Goal: Contribute content: Add original content to the website for others to see

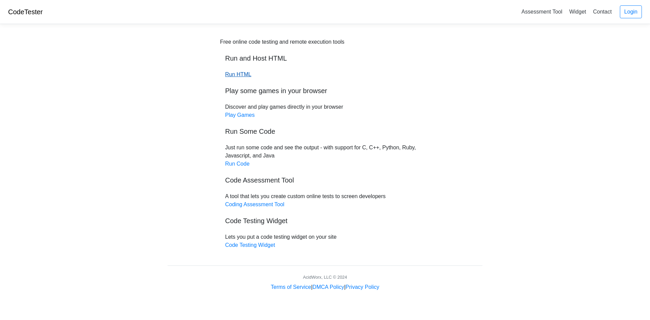
click at [239, 76] on link "Run HTML" at bounding box center [238, 74] width 26 height 6
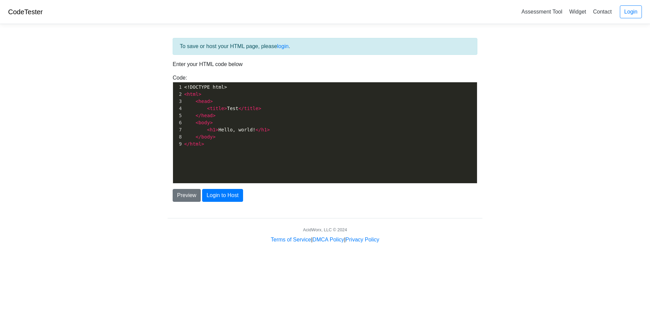
scroll to position [2, 0]
click at [229, 136] on pre "</ body >" at bounding box center [332, 136] width 299 height 7
click at [222, 149] on div "xxxxxxxxxx 1 <!DOCTYPE html> 2 < html > 3 < head > 4 < title > Test </ title > …" at bounding box center [330, 137] width 314 height 111
type textarea ">"
click at [203, 157] on div "xxxxxxxxxx 1 <!DOCTYPE html> 2 < html > 3 < head > 4 < title > Test </ title > …" at bounding box center [330, 137] width 314 height 111
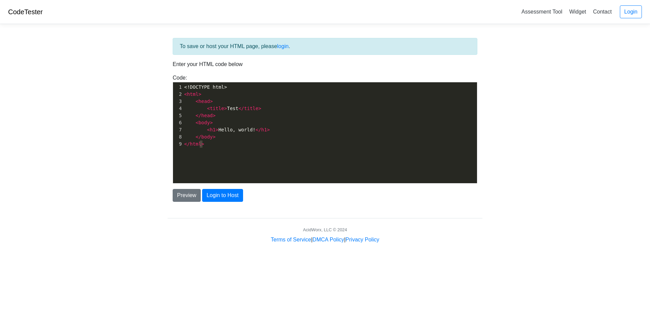
click at [214, 146] on pre "</ html >" at bounding box center [332, 144] width 299 height 7
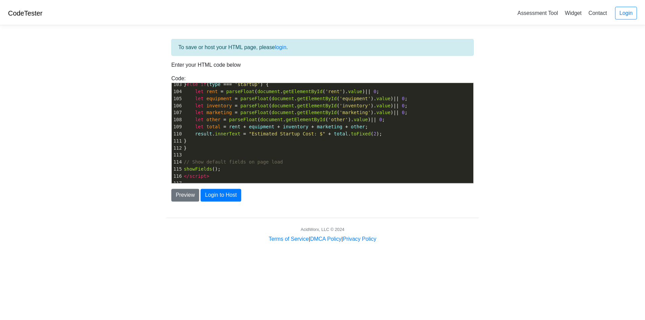
scroll to position [736, 0]
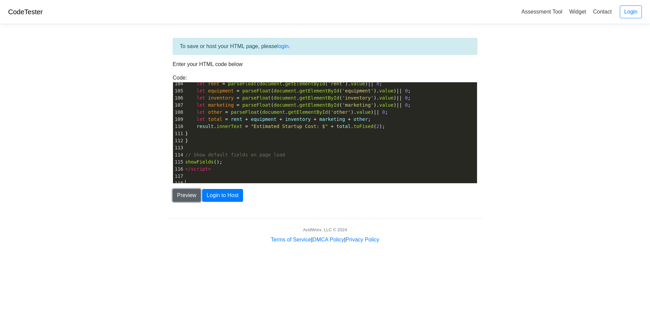
click at [194, 197] on button "Preview" at bounding box center [187, 195] width 28 height 13
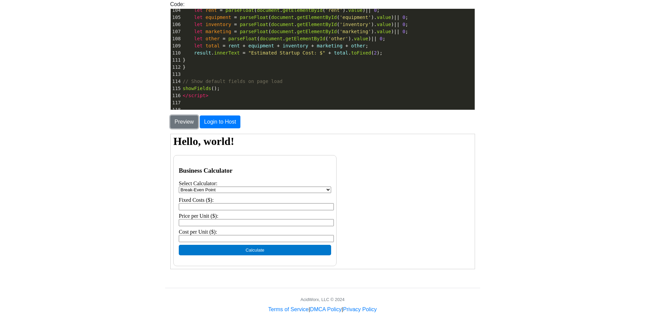
scroll to position [83, 0]
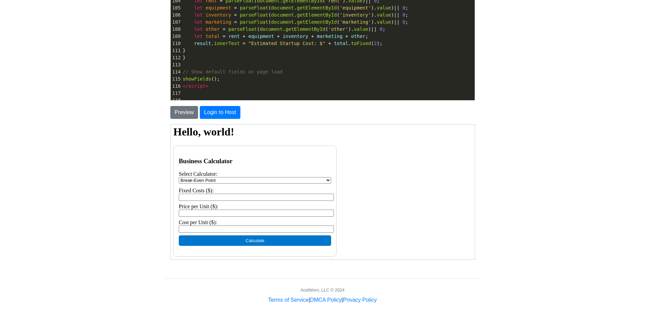
click at [265, 180] on select "Break-Even Point Loan Payment Profit Margin Startup Cost" at bounding box center [254, 180] width 152 height 6
click at [178, 177] on select "Break-Even Point Loan Payment Profit Margin Startup Cost" at bounding box center [254, 180] width 152 height 6
click at [262, 242] on button "Calculate" at bounding box center [254, 240] width 152 height 11
click at [238, 198] on input "Fixed Costs ($):" at bounding box center [255, 196] width 155 height 7
type input "199999"
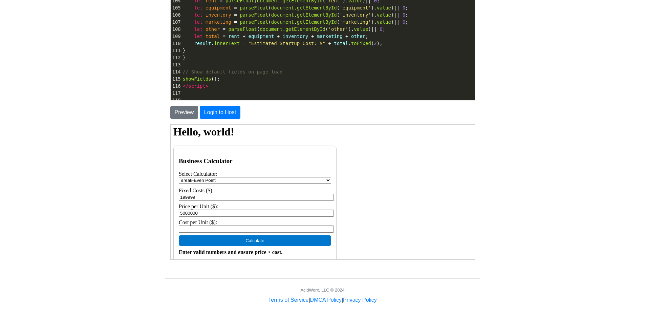
type input "5000000"
type input "12"
click at [297, 240] on button "Calculate" at bounding box center [254, 240] width 152 height 11
click at [208, 199] on input "199999" at bounding box center [255, 196] width 155 height 7
drag, startPoint x: 208, startPoint y: 199, endPoint x: 334, endPoint y: 320, distance: 175.1
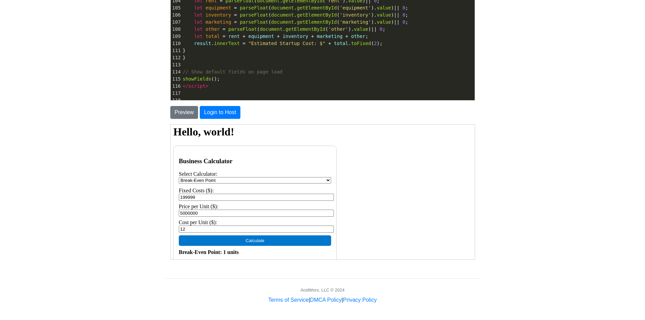
click at [170, 196] on html "Hello, world! Business Calculator Select Calculator: Break-Even Point Loan Paym…" at bounding box center [322, 193] width 304 height 150
type input "200000"
click at [258, 244] on button "Calculate" at bounding box center [254, 240] width 152 height 11
click at [254, 241] on button "Calculate" at bounding box center [254, 240] width 152 height 11
drag, startPoint x: 213, startPoint y: 228, endPoint x: 170, endPoint y: 229, distance: 42.3
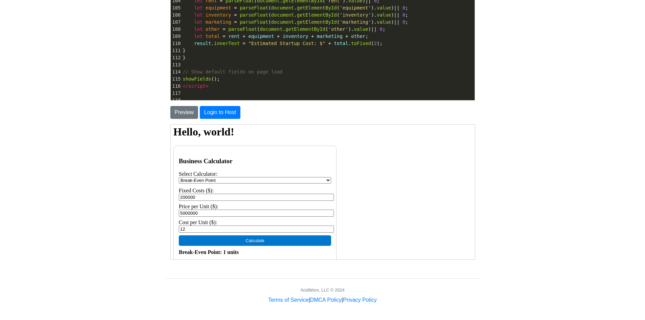
click at [173, 230] on div "Business Calculator Select Calculator: Break-Even Point Loan Payment Profit Mar…" at bounding box center [254, 205] width 163 height 121
type input "13"
click at [222, 242] on button "Calculate" at bounding box center [254, 240] width 152 height 11
click at [244, 241] on button "Calculate" at bounding box center [254, 240] width 152 height 11
click at [256, 239] on button "Calculate" at bounding box center [254, 240] width 152 height 11
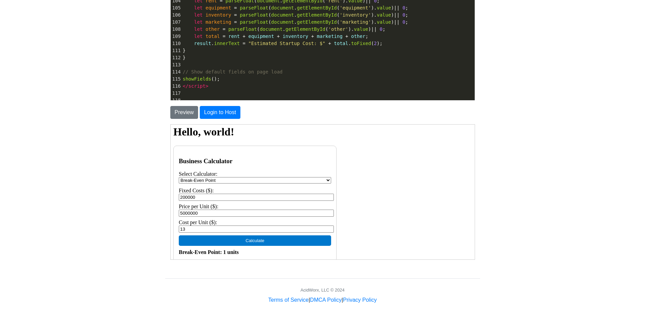
click at [256, 239] on button "Calculate" at bounding box center [254, 240] width 152 height 11
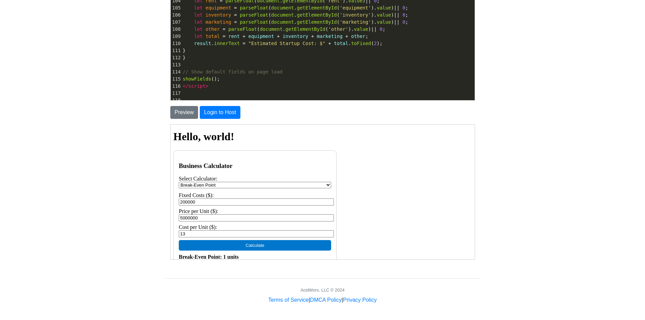
scroll to position [0, 0]
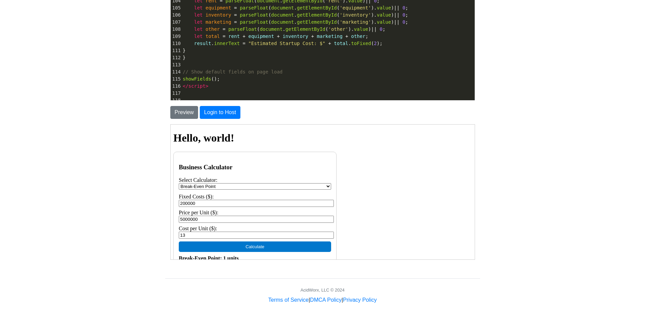
click at [245, 183] on select "Break-Even Point Loan Payment Profit Margin Startup Cost" at bounding box center [254, 186] width 152 height 6
select select "margin"
click at [178, 183] on select "Break-Even Point Loan Payment Profit Margin Startup Cost" at bounding box center [254, 186] width 152 height 6
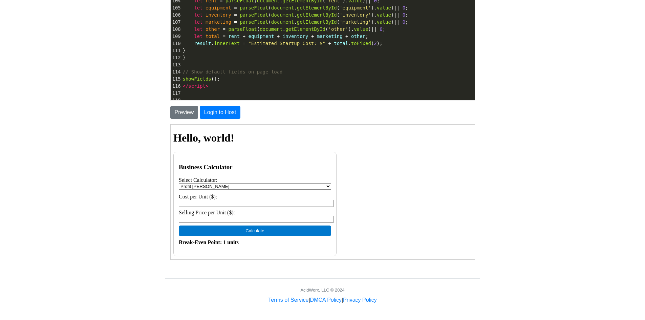
click at [241, 199] on div "Cost per Unit ($): Selling Price per Unit ($):" at bounding box center [254, 209] width 152 height 32
click at [242, 205] on input "Cost per Unit ($):" at bounding box center [255, 203] width 155 height 7
type input "13"
click at [235, 219] on input "Selling Price per Unit ($):" at bounding box center [255, 218] width 155 height 7
type input "55"
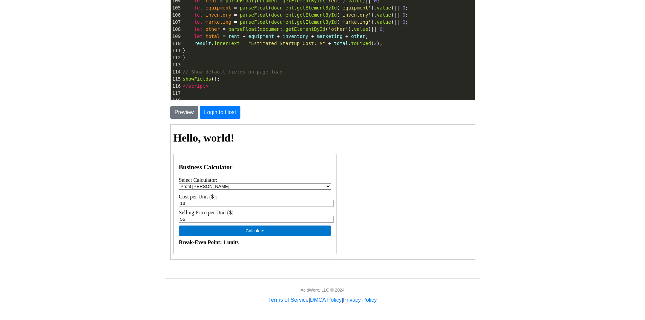
click at [268, 234] on button "Calculate" at bounding box center [254, 230] width 152 height 11
click at [307, 187] on select "Break-Even Point Loan Payment Profit Margin Startup Cost" at bounding box center [254, 186] width 152 height 6
click at [584, 179] on body "CodeTester Assessment Tool Widget Contact Login To save or host your HTML page,…" at bounding box center [322, 110] width 645 height 387
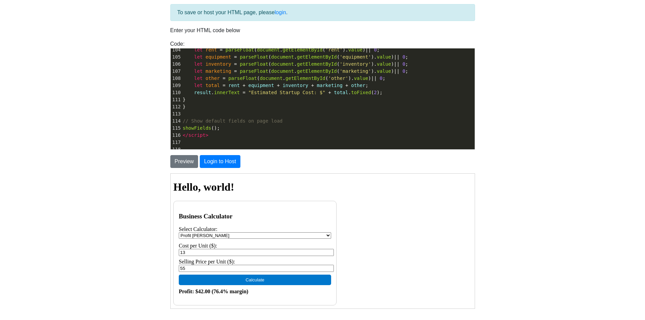
scroll to position [83, 0]
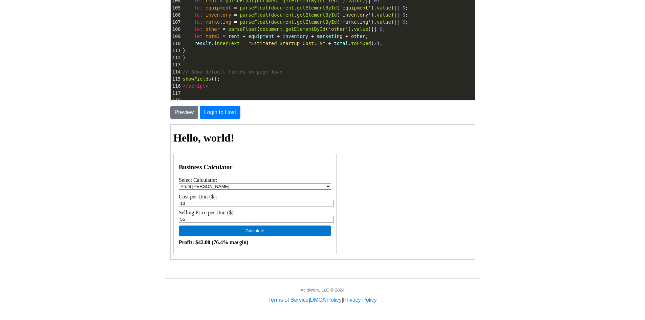
click at [306, 186] on select "Break-Even Point Loan Payment Profit Margin Startup Cost" at bounding box center [254, 186] width 152 height 6
click at [272, 186] on select "Break-Even Point Loan Payment Profit Margin Startup Cost" at bounding box center [254, 186] width 152 height 6
click at [258, 184] on select "Break-Even Point Loan Payment Profit Margin Startup Cost" at bounding box center [254, 186] width 152 height 6
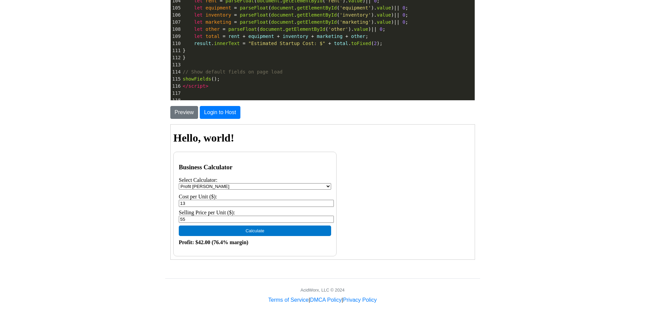
click at [312, 183] on select "Break-Even Point Loan Payment Profit Margin Startup Cost" at bounding box center [254, 186] width 152 height 6
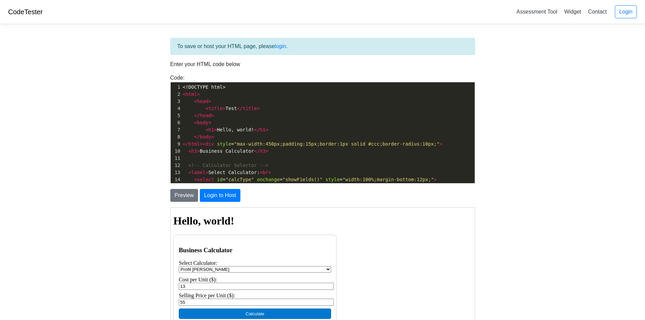
scroll to position [121, 0]
click at [273, 49] on div "To save or host your HTML page, please login ." at bounding box center [322, 46] width 305 height 17
click at [277, 49] on link "login" at bounding box center [281, 46] width 12 height 6
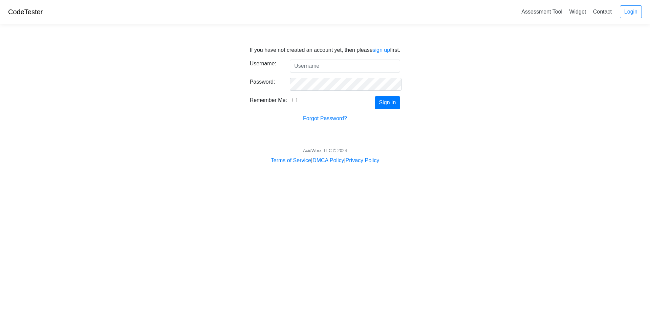
click at [333, 66] on input "Username:" at bounding box center [345, 66] width 110 height 13
click at [324, 66] on input "Username:" at bounding box center [345, 66] width 110 height 13
click at [381, 50] on link "sign up" at bounding box center [382, 50] width 18 height 6
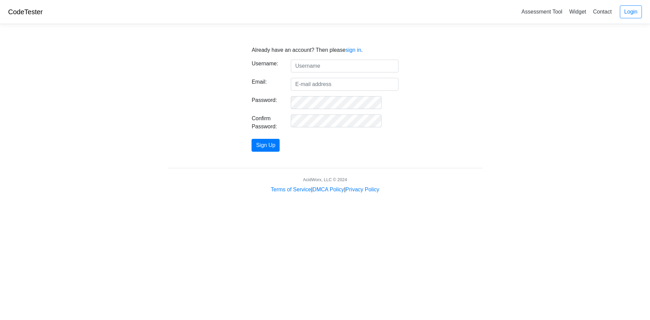
click at [312, 67] on input "text" at bounding box center [344, 66] width 107 height 13
type input "O"
click at [332, 65] on input "Olivia1776" at bounding box center [344, 66] width 107 height 13
type input "Olivia1711"
click at [331, 87] on input "Email:" at bounding box center [344, 84] width 107 height 13
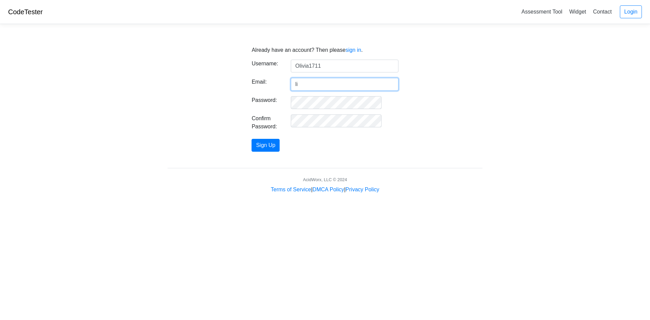
type input "l"
type input "oassingnunes@gmail.com"
click at [252, 139] on button "Sign Up" at bounding box center [266, 145] width 28 height 13
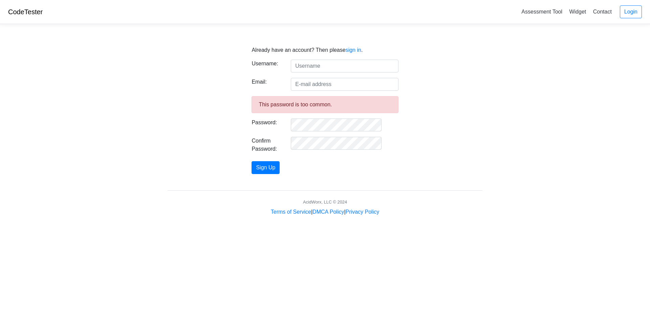
click at [312, 67] on input "text" at bounding box center [344, 66] width 107 height 13
type input "Olivia1711"
click at [351, 80] on input "Email:" at bounding box center [344, 84] width 107 height 13
type input "[EMAIL_ADDRESS][DOMAIN_NAME]"
click at [252, 161] on button "Sign Up" at bounding box center [266, 167] width 28 height 13
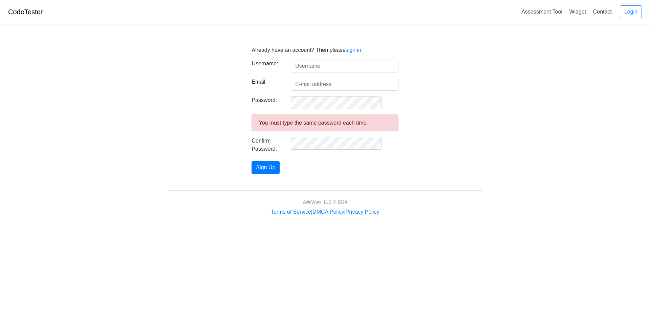
click at [325, 67] on input "text" at bounding box center [344, 66] width 107 height 13
type input "Olivia1711"
click at [322, 77] on form "Username: Olivia1711 Email: Password: You must type the same password each time…" at bounding box center [325, 117] width 147 height 114
click at [323, 83] on input "Email:" at bounding box center [344, 84] width 107 height 13
type input "[EMAIL_ADDRESS][DOMAIN_NAME]"
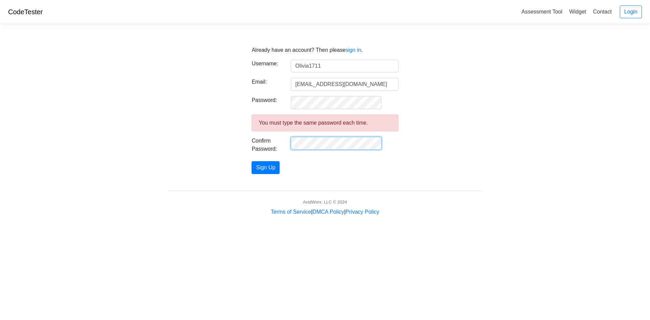
click at [252, 161] on button "Sign Up" at bounding box center [266, 167] width 28 height 13
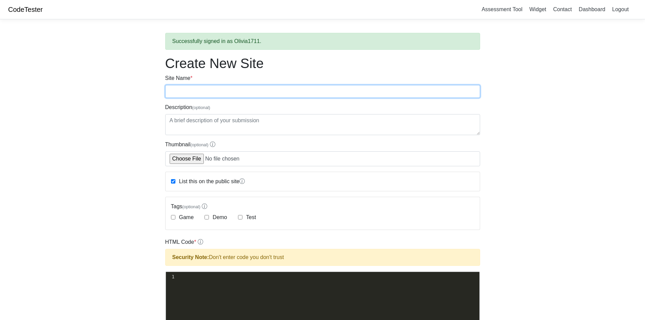
click at [298, 92] on input "Site Name *" at bounding box center [322, 91] width 315 height 13
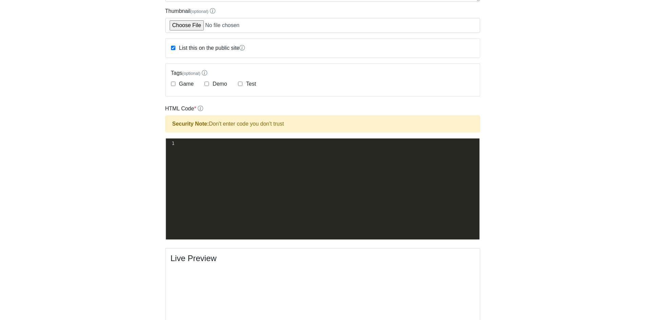
scroll to position [135, 0]
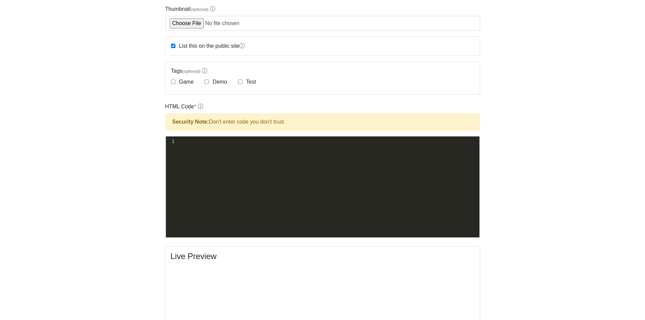
type input "Test Run for Calculator"
click at [278, 171] on div "xxxxxxxxxx 1 ​" at bounding box center [328, 192] width 324 height 111
click at [189, 147] on div "xxxxxxxxxx 1 ​" at bounding box center [328, 192] width 324 height 111
click at [230, 147] on div "xxxxxxxxxx 1 ​" at bounding box center [328, 192] width 324 height 111
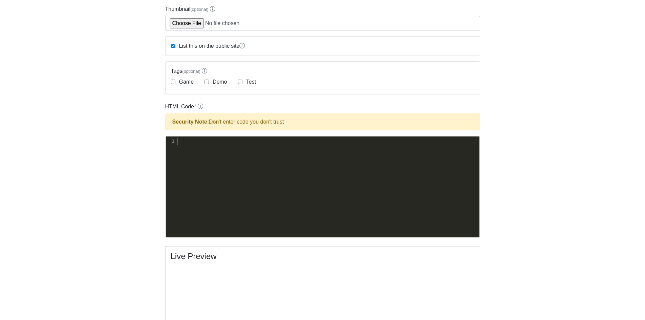
click at [222, 142] on pre "​" at bounding box center [330, 141] width 309 height 7
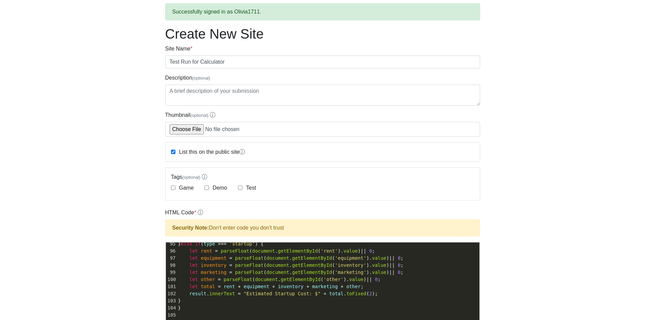
scroll to position [0, 0]
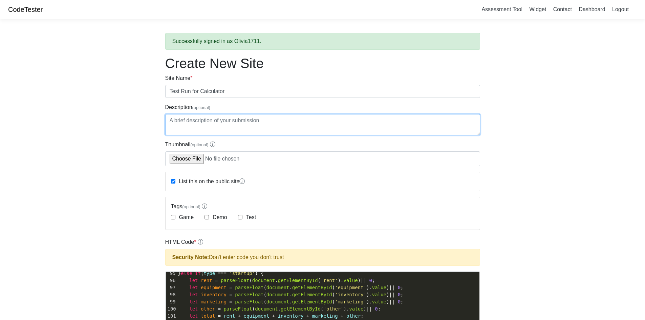
click at [220, 119] on textarea "Description (optional)" at bounding box center [322, 124] width 315 height 21
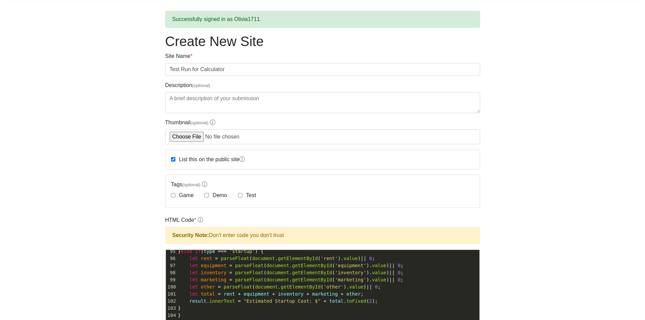
scroll to position [34, 0]
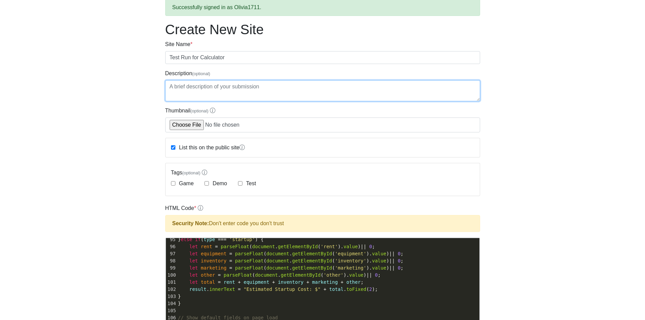
click at [221, 87] on textarea "Description (optional)" at bounding box center [322, 90] width 315 height 21
paste textarea "one single calculator on the page that can switch between multiple tools (break…"
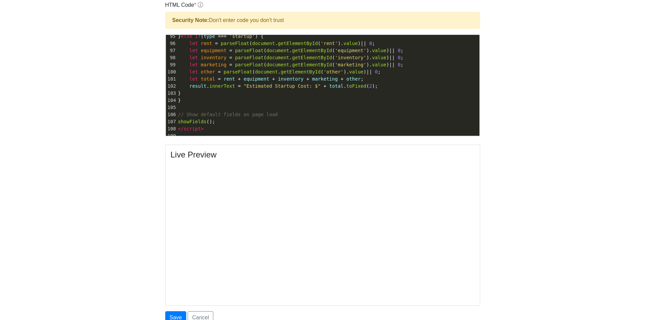
scroll to position [299, 0]
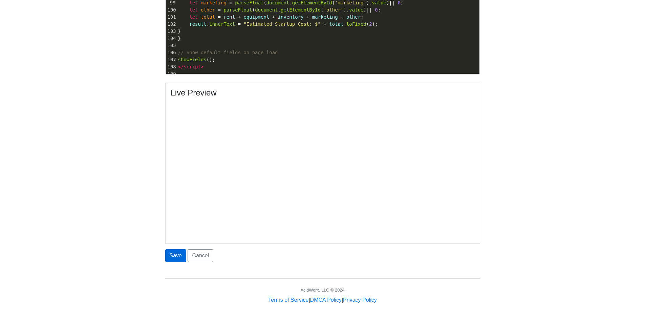
type textarea "one single calculator on the page that can switch between multiple tools (break…"
click at [175, 253] on button "Save" at bounding box center [175, 255] width 21 height 13
